Goal: Communication & Community: Answer question/provide support

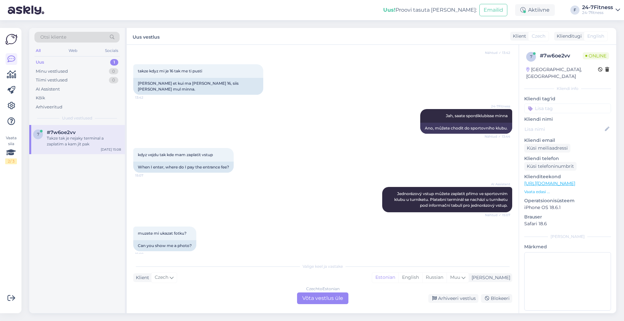
scroll to position [765, 0]
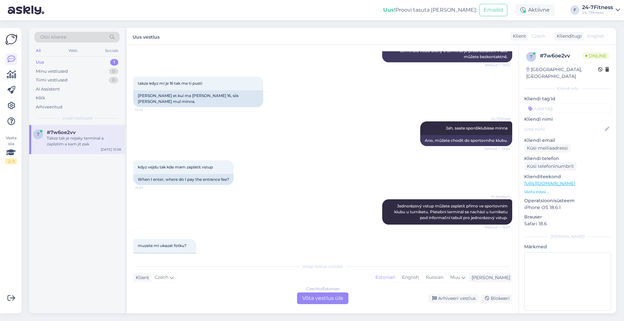
click at [342, 299] on div "Czech to Estonian Võta vestlus üle" at bounding box center [322, 299] width 51 height 12
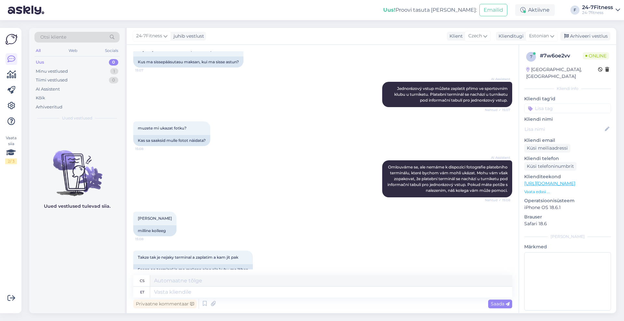
scroll to position [902, 0]
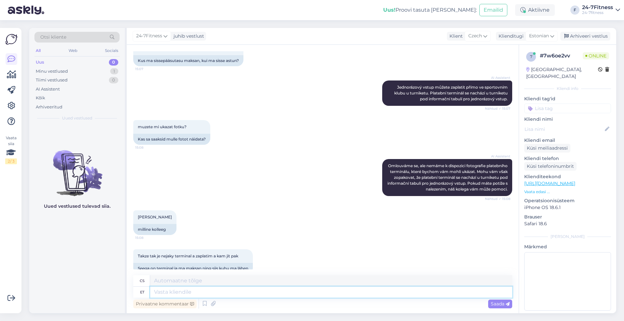
click at [304, 297] on textarea at bounding box center [331, 292] width 362 height 11
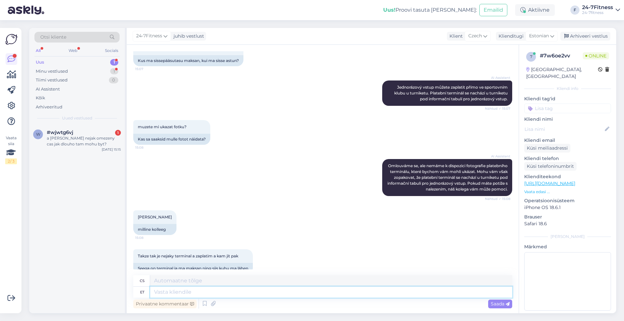
scroll to position [941, 0]
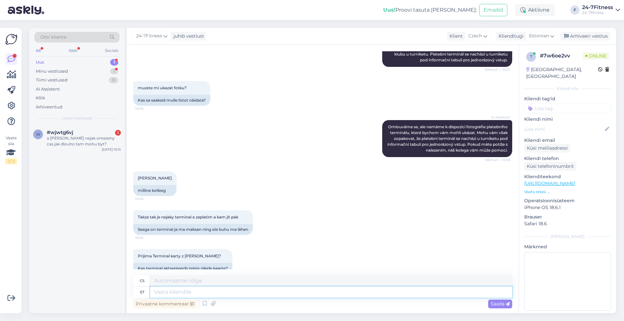
paste textarea "Ühe korra pääsme saab osta spordiklubist kohapealt. Makseterminal on värava kül…"
type textarea "Ühe korra pääsme saab osta spordiklubist kohapealt. Makseterminal on värava kül…"
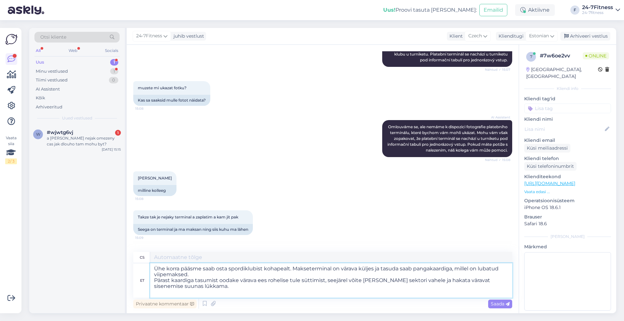
scroll to position [948, 0]
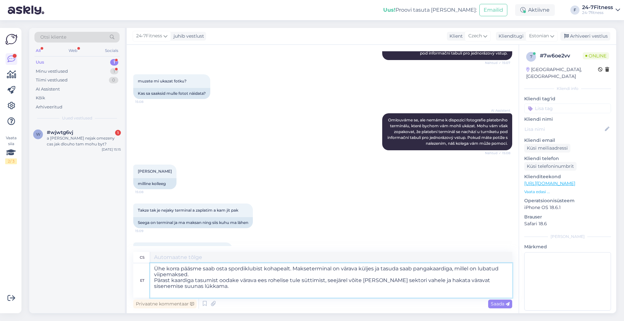
type textarea "Jednorázovou permanentku lze zakoupit na místě ve sportovním klubu. Platební te…"
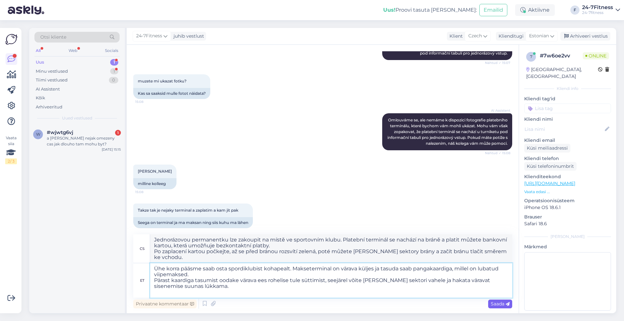
type textarea "Ühe korra pääsme saab osta spordiklubist kohapealt. Makseterminal on värava kül…"
click at [495, 304] on span "Saada" at bounding box center [499, 304] width 19 height 6
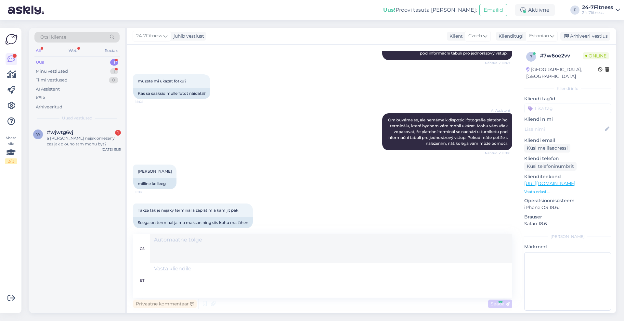
scroll to position [1044, 0]
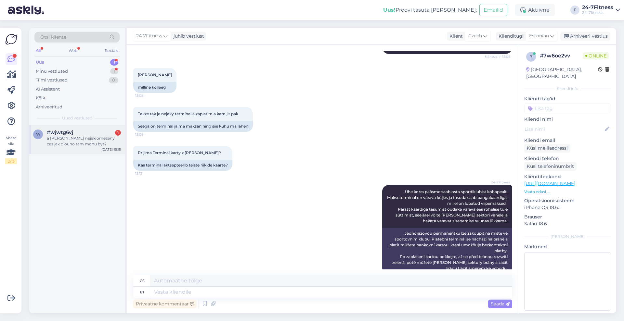
click at [81, 140] on div "a [PERSON_NAME] nejak omezeny cas jak dlouho tam mohu byt?" at bounding box center [84, 141] width 74 height 12
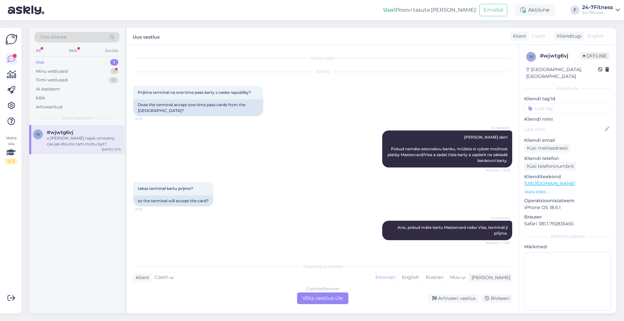
scroll to position [32, 0]
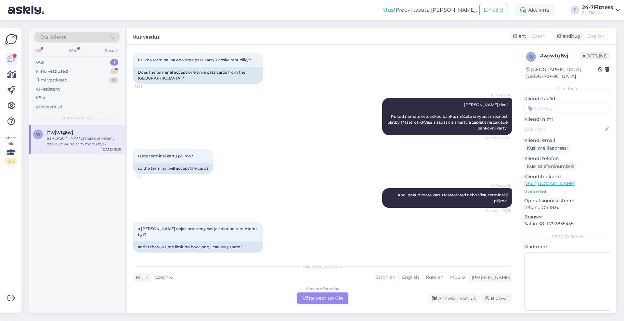
click at [328, 297] on div "Czech to Estonian Võta vestlus üle" at bounding box center [322, 299] width 51 height 12
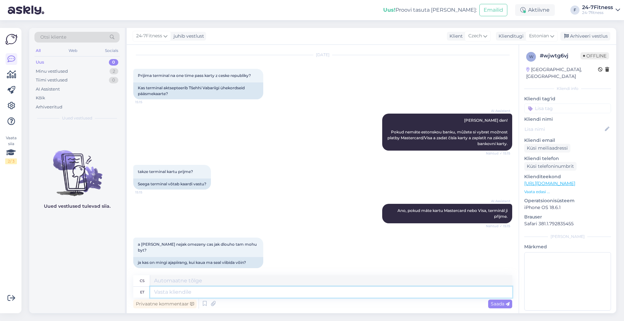
click at [314, 293] on textarea at bounding box center [331, 292] width 362 height 11
type textarea "Ajapiiran"
type textarea "Časový limit"
type textarea "Ajapiirangut ei o"
type textarea "Bez časového omezení"
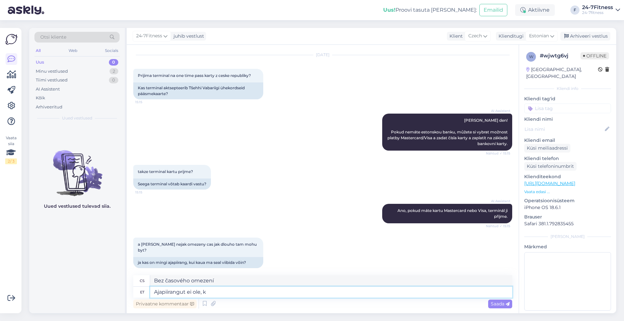
type textarea "Ajapiirangut ei ole, ku"
type textarea "Neexistuje žádný časový limit,"
type textarea "Ajapiirangut ei ole, kui v"
type textarea "Neexistuje žádný časový limit, pokud"
type textarea "Ajapiirangut ei ole, kui väljudes kao"
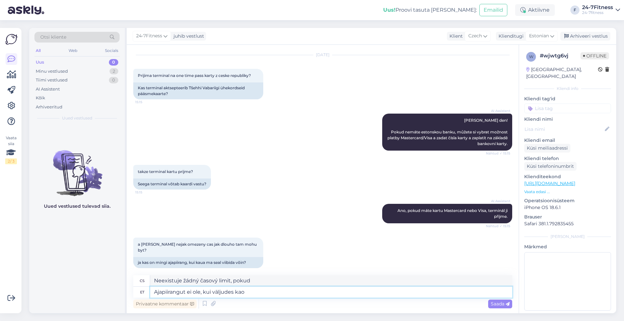
type textarea "Při odchodu není žádný časový limit."
type textarea "Ajapiirangut ei ole, kui väljudes kaotab"
type textarea "Pokud při odchodu prohrajete, není časový limit."
type textarea "Ajapiirangut ei ole, kui väljudes kaotab pääse ke"
type textarea "Pokud při výjezdu ztratíte průkaz, není časový limit."
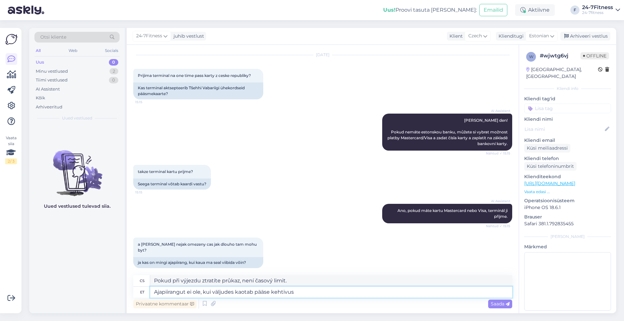
type textarea "Ajapiirangut ei ole, kui väljudes kaotab pääse kehtivuse"
type textarea "Pokud platnost průkazu vyprší při výjezdu, není časový limit."
type textarea "Ajapiirangut ei ole, kui väljudes kaotab pääse kehtivuse"
click at [496, 302] on span "Saada" at bounding box center [499, 304] width 19 height 6
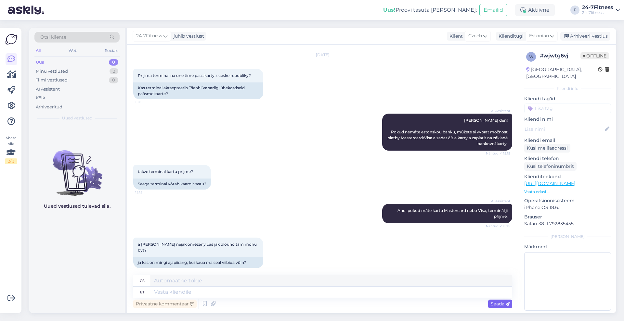
scroll to position [56, 0]
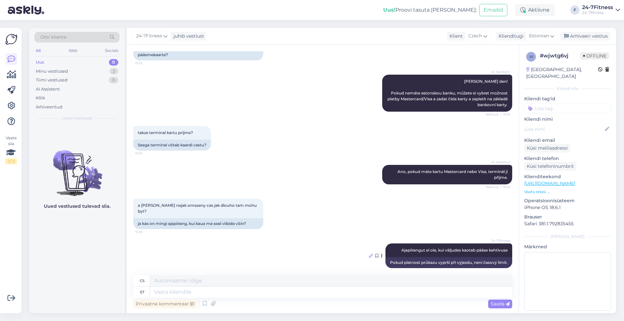
click at [369, 253] on div at bounding box center [371, 256] width 4 height 6
click at [381, 254] on icon at bounding box center [382, 256] width 2 height 4
click at [438, 248] on span "Ajapiirangut ei ole, kui väljudes kaotab pääse kehtivuse" at bounding box center [454, 250] width 106 height 5
